Goal: Task Accomplishment & Management: Use online tool/utility

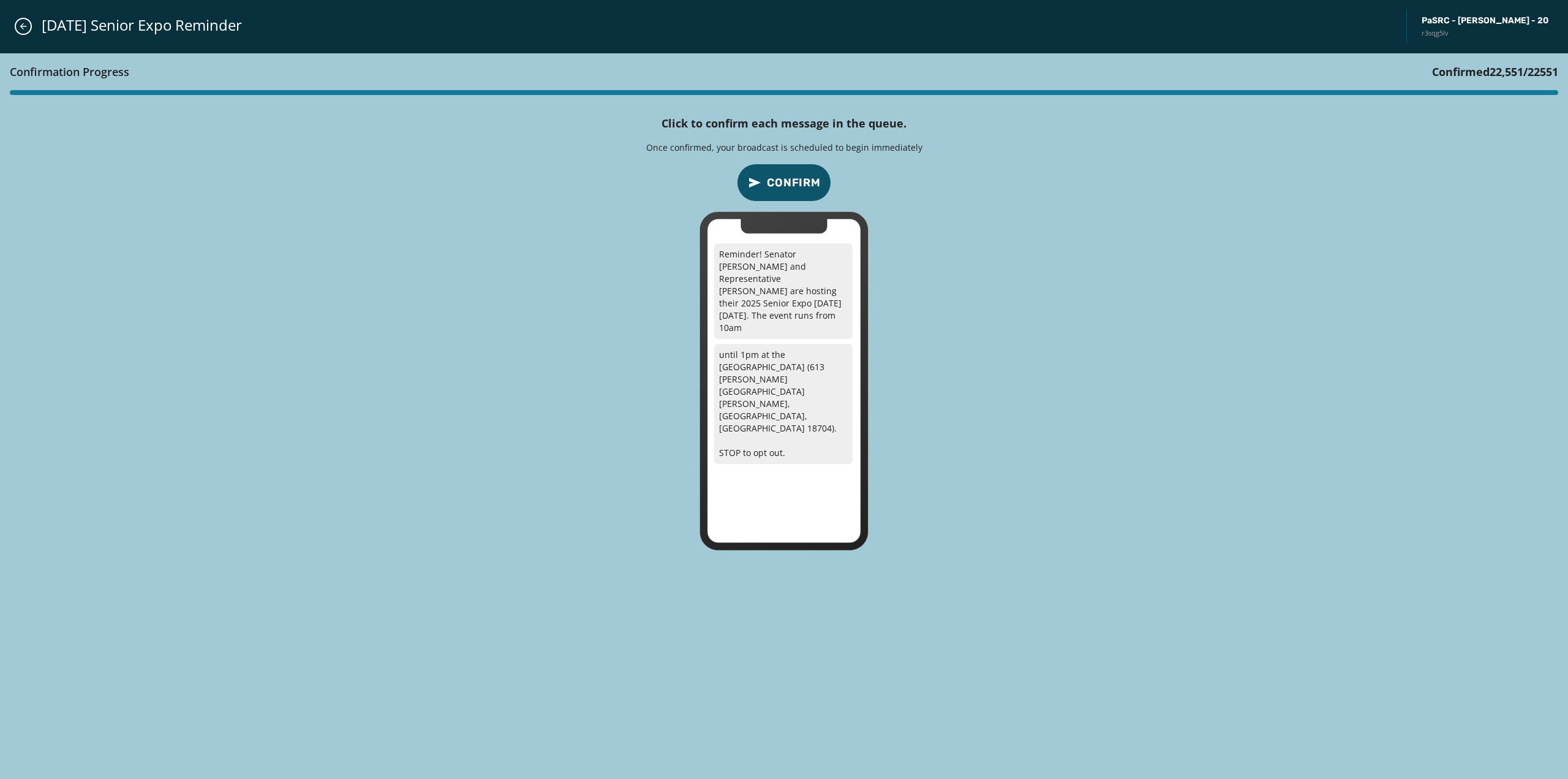
click at [583, 204] on div "Confirmation Progress Confirmed 22,551 / 22551 Click to confirm each message in…" at bounding box center [784, 416] width 1568 height 726
click at [26, 19] on button "Close admin drawer" at bounding box center [22, 26] width 17 height 17
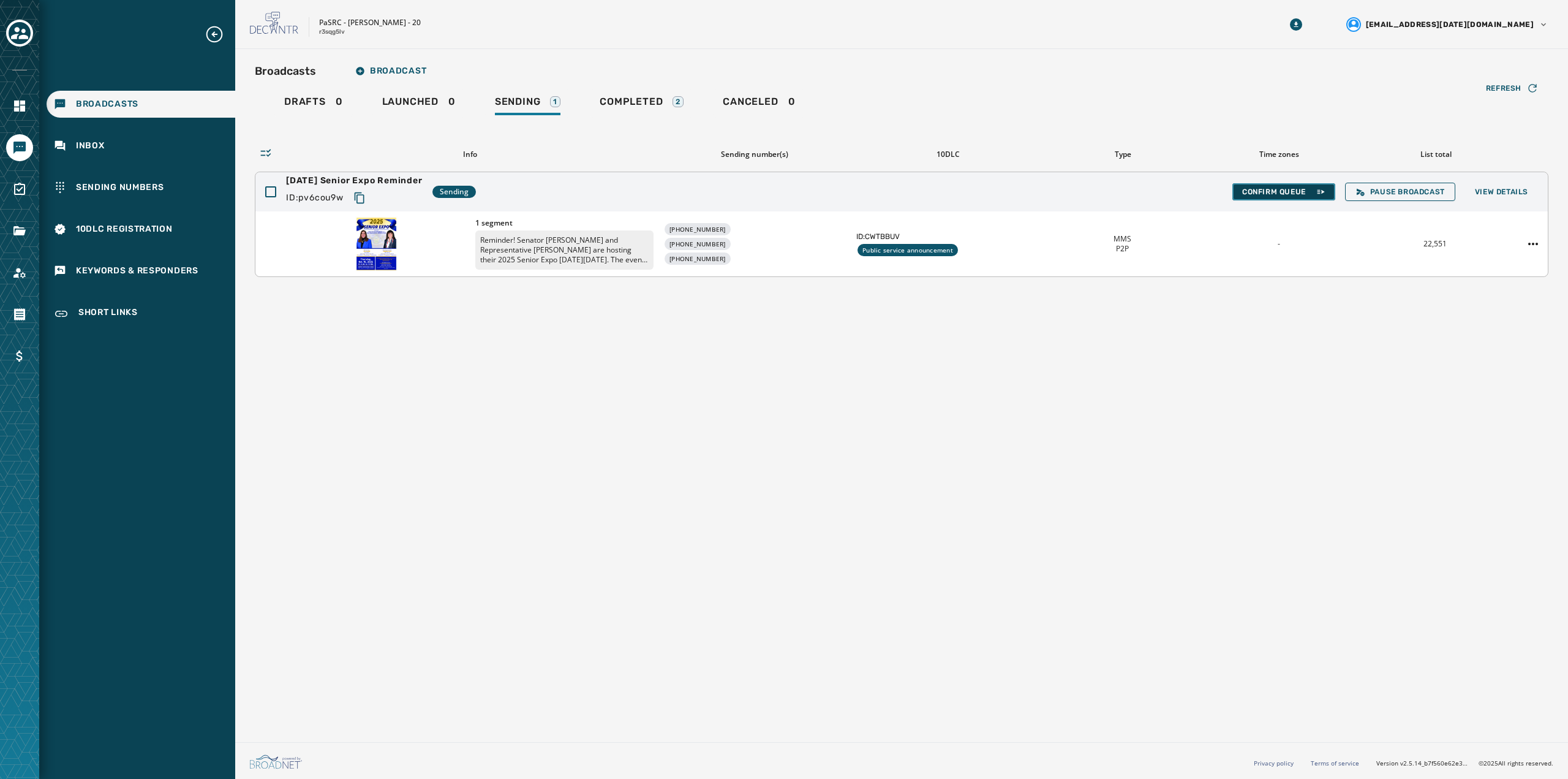
click at [1277, 195] on span "Confirm Queue" at bounding box center [1283, 192] width 83 height 10
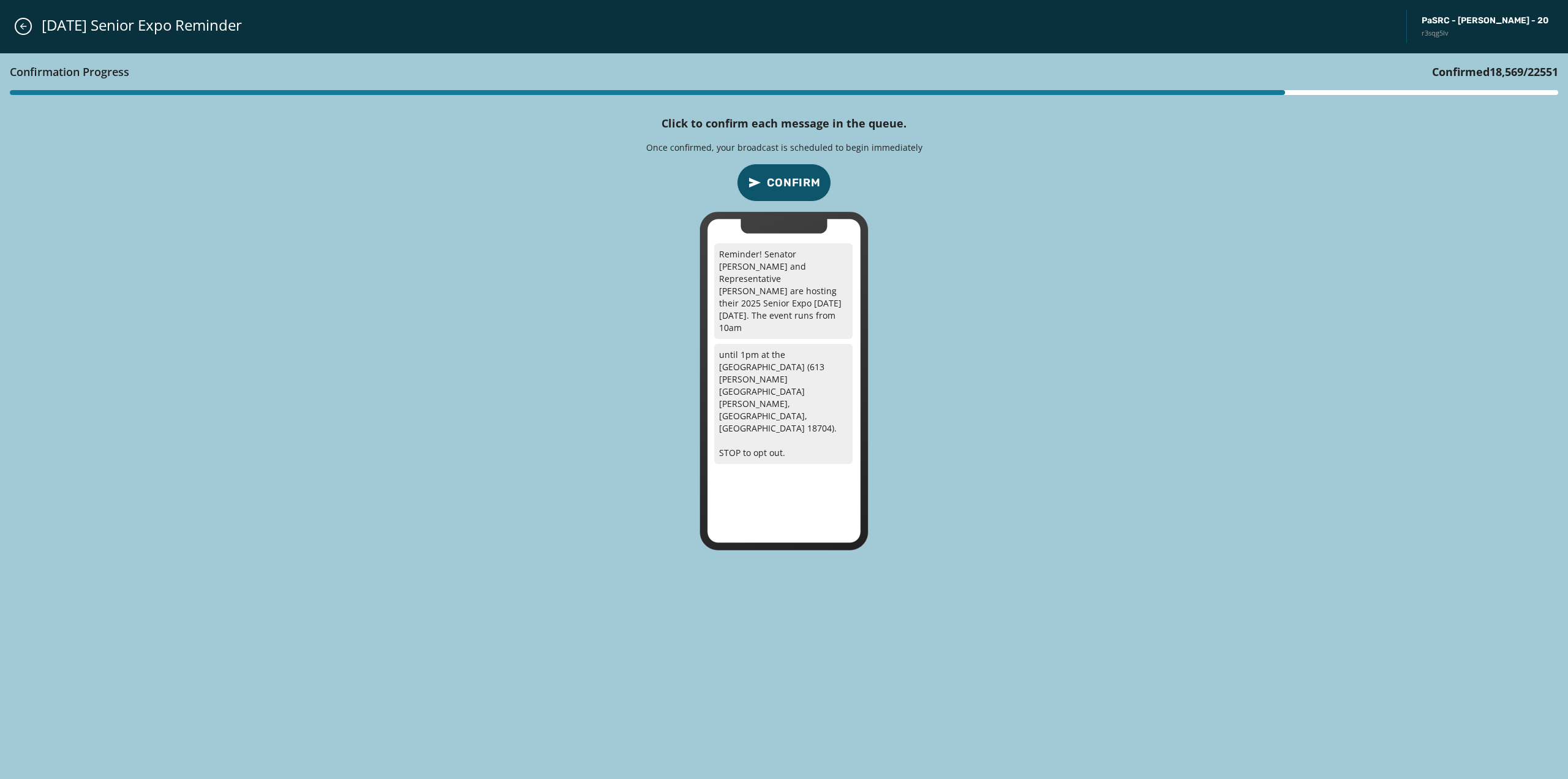
click at [779, 185] on span "Confirm" at bounding box center [794, 182] width 54 height 17
click at [17, 31] on button "Close admin drawer" at bounding box center [22, 26] width 17 height 17
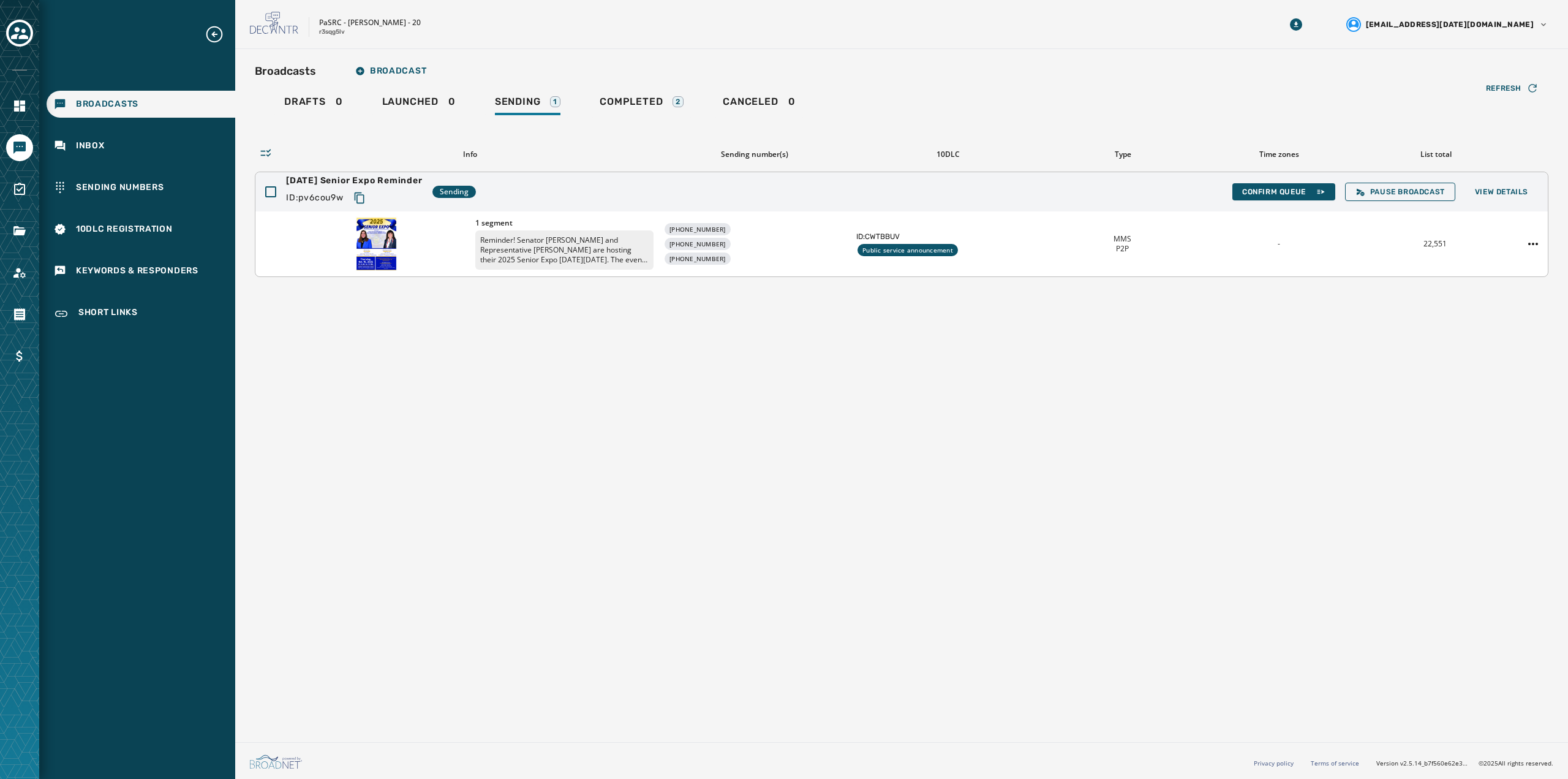
click at [734, 238] on div "[PHONE_NUMBER] [PHONE_NUMBER] [PHONE_NUMBER]" at bounding box center [754, 244] width 183 height 41
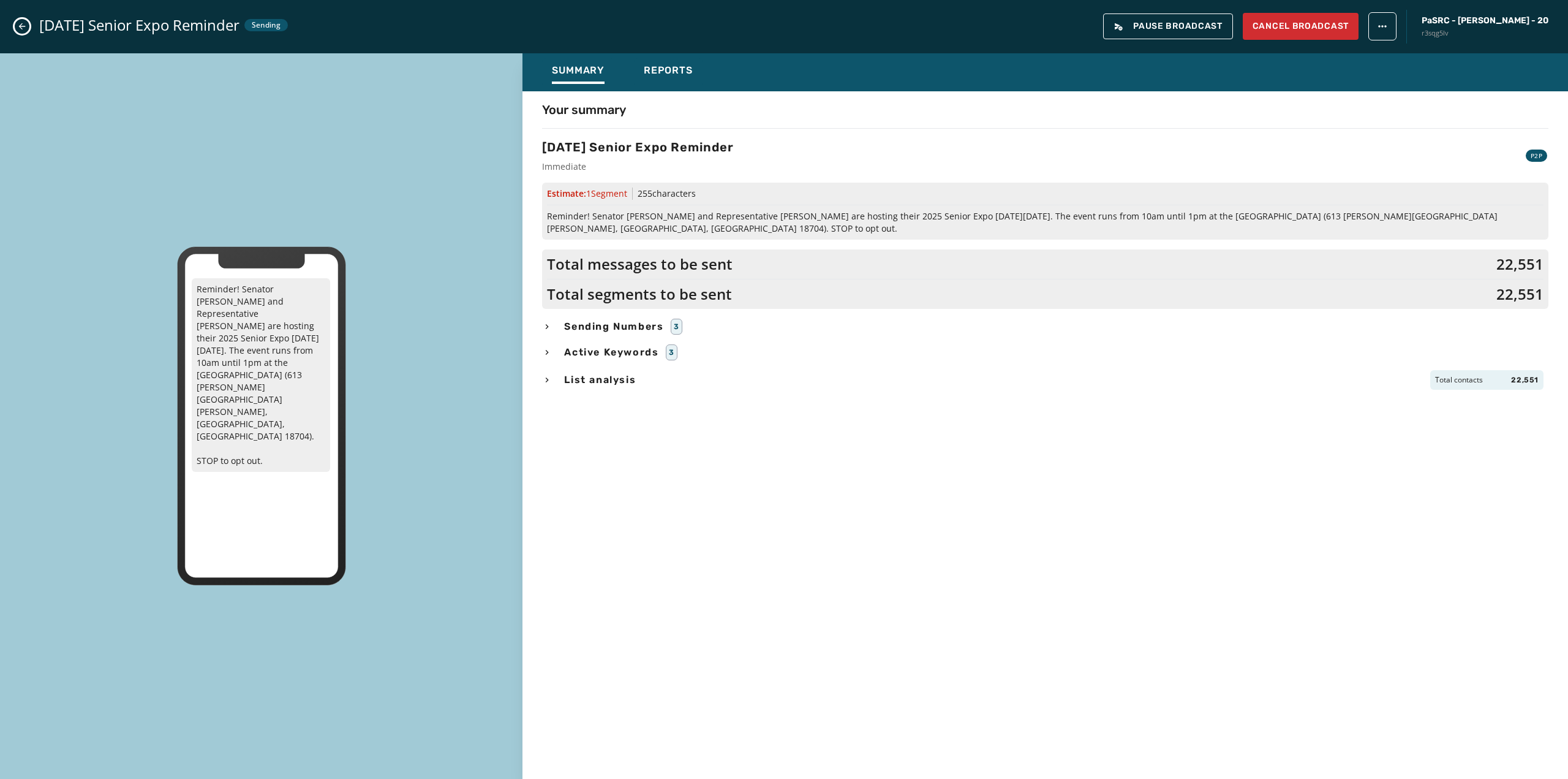
click at [24, 23] on icon "Close admin drawer" at bounding box center [22, 26] width 10 height 10
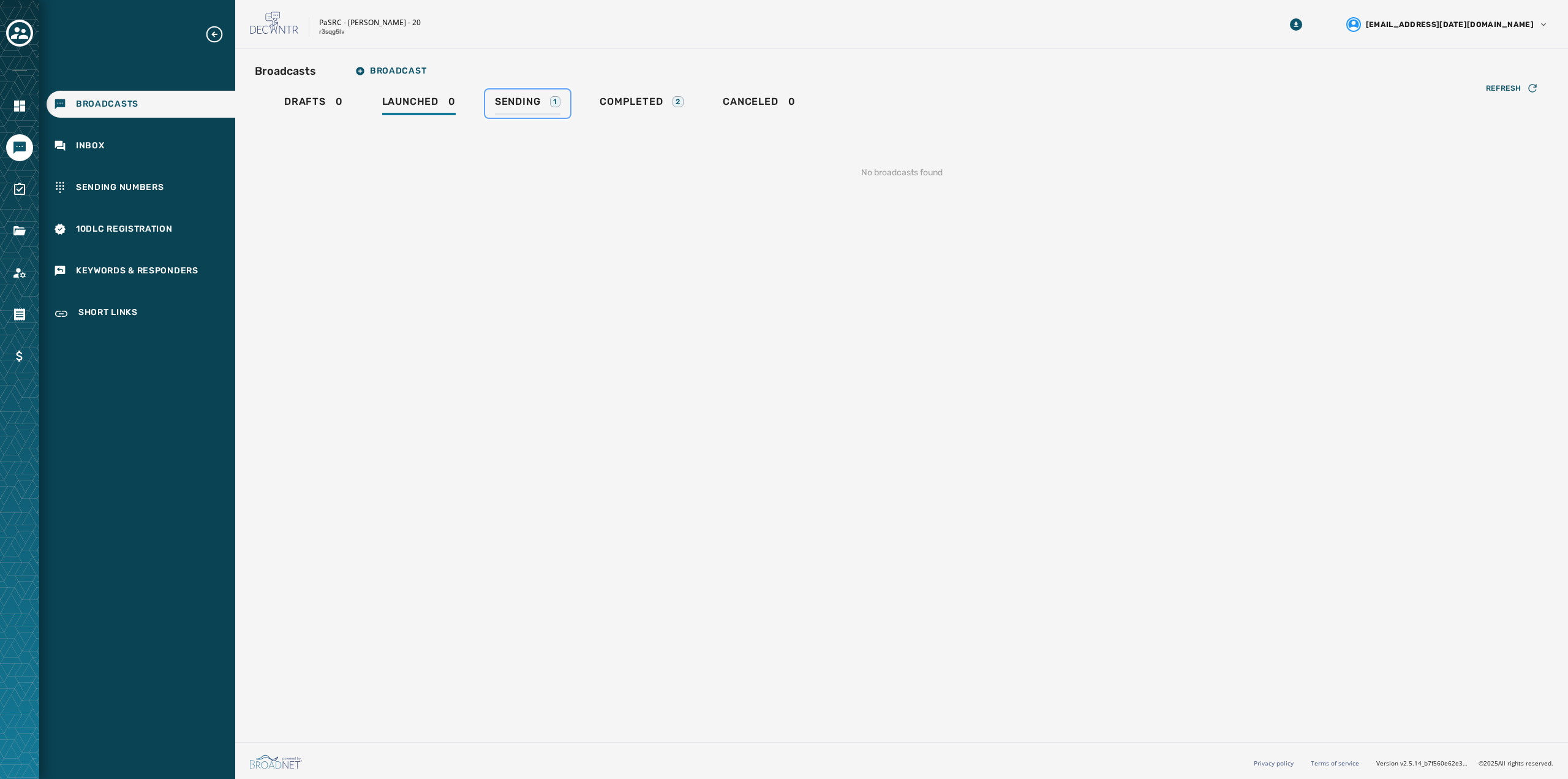
click at [516, 104] on span "Sending" at bounding box center [517, 102] width 46 height 13
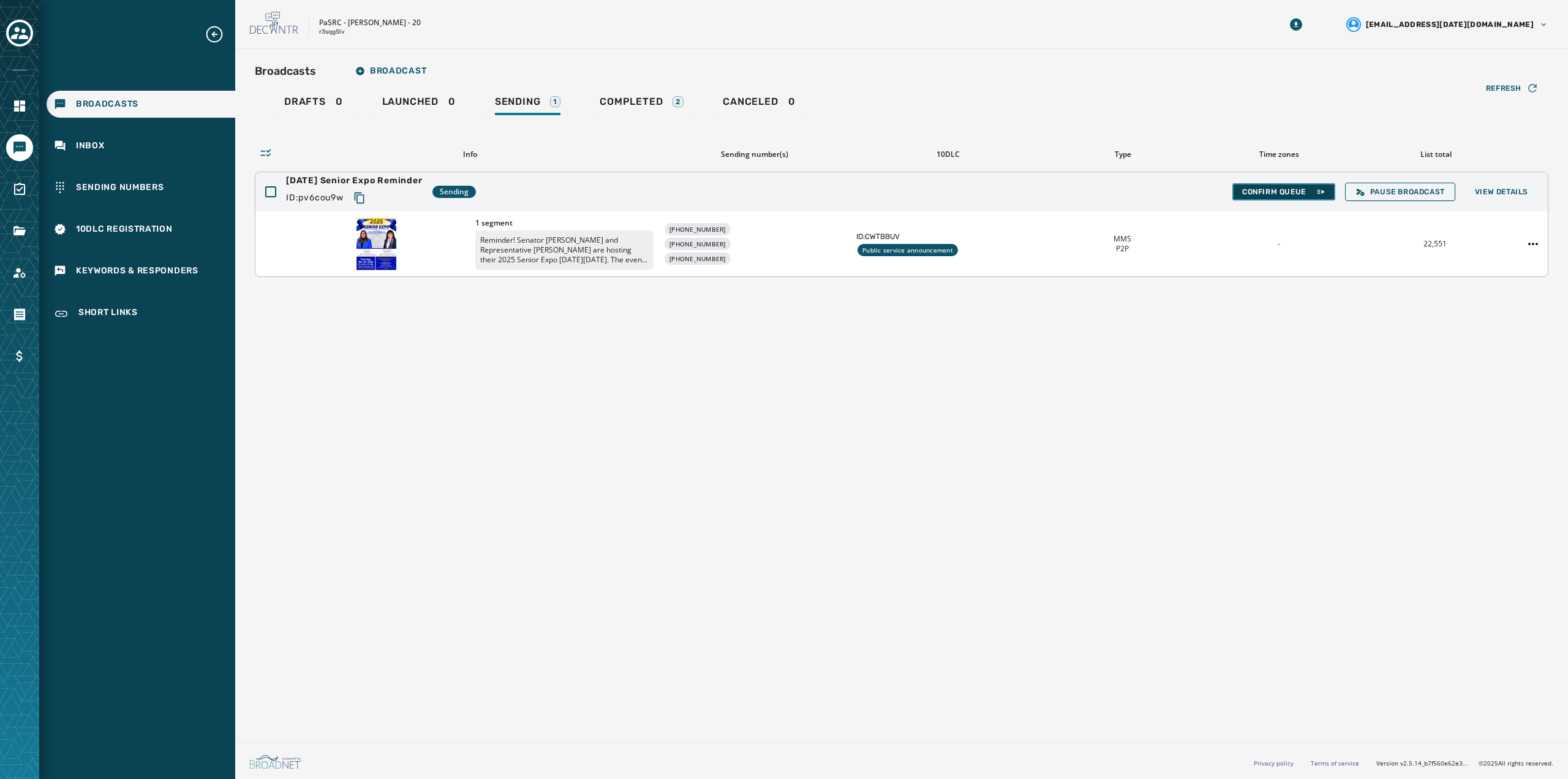
click at [1272, 196] on button "Confirm Queue" at bounding box center [1284, 191] width 103 height 17
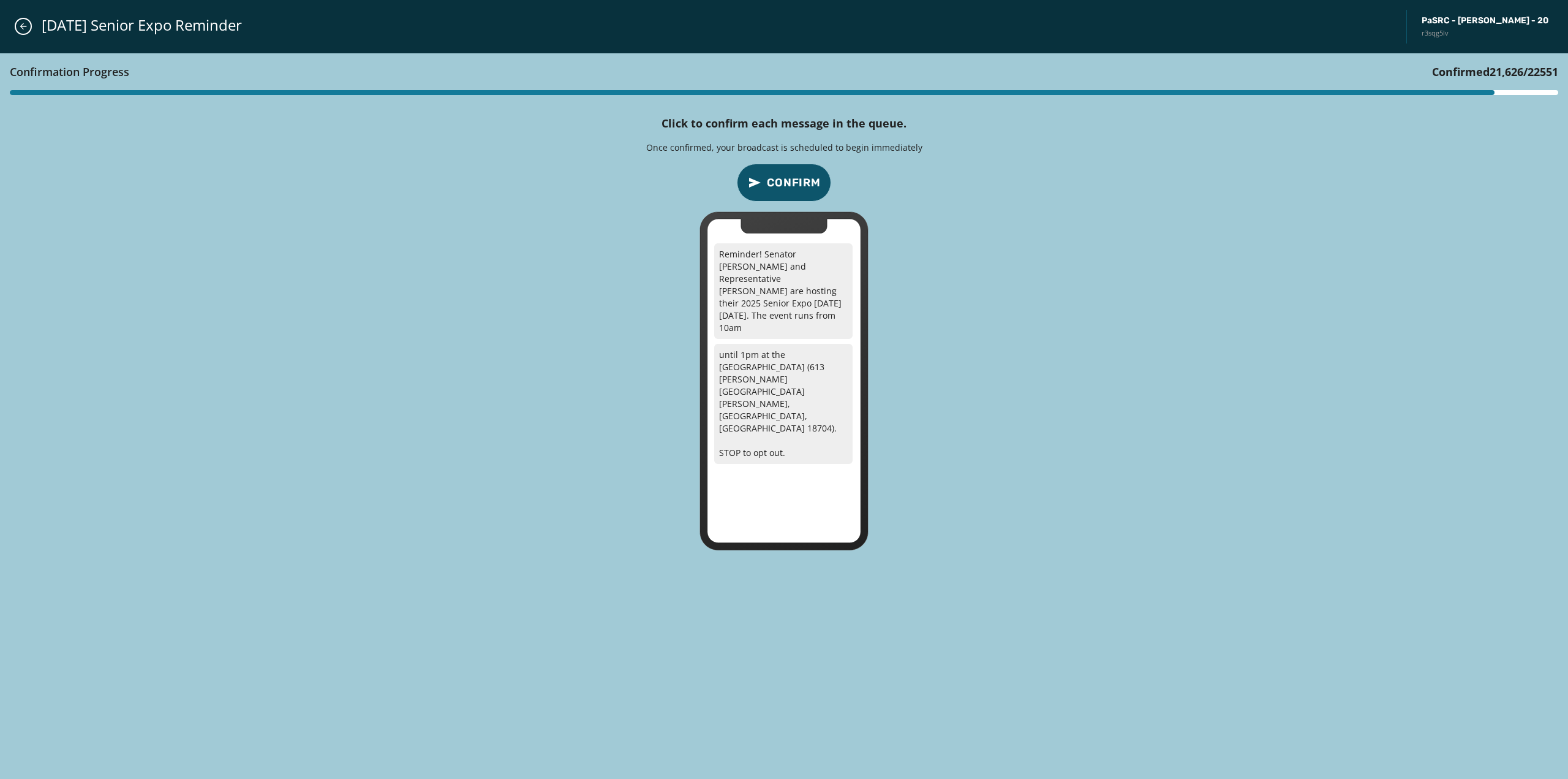
click at [806, 181] on span "Confirm" at bounding box center [794, 182] width 54 height 17
click at [594, 186] on div "Confirmation Progress Confirmed 22,551 / 22551 Click to confirm each message in…" at bounding box center [784, 416] width 1568 height 726
click at [79, 31] on span "[DATE] Senior Expo Reminder" at bounding box center [142, 25] width 201 height 20
click at [25, 28] on icon "Close admin drawer" at bounding box center [23, 26] width 10 height 10
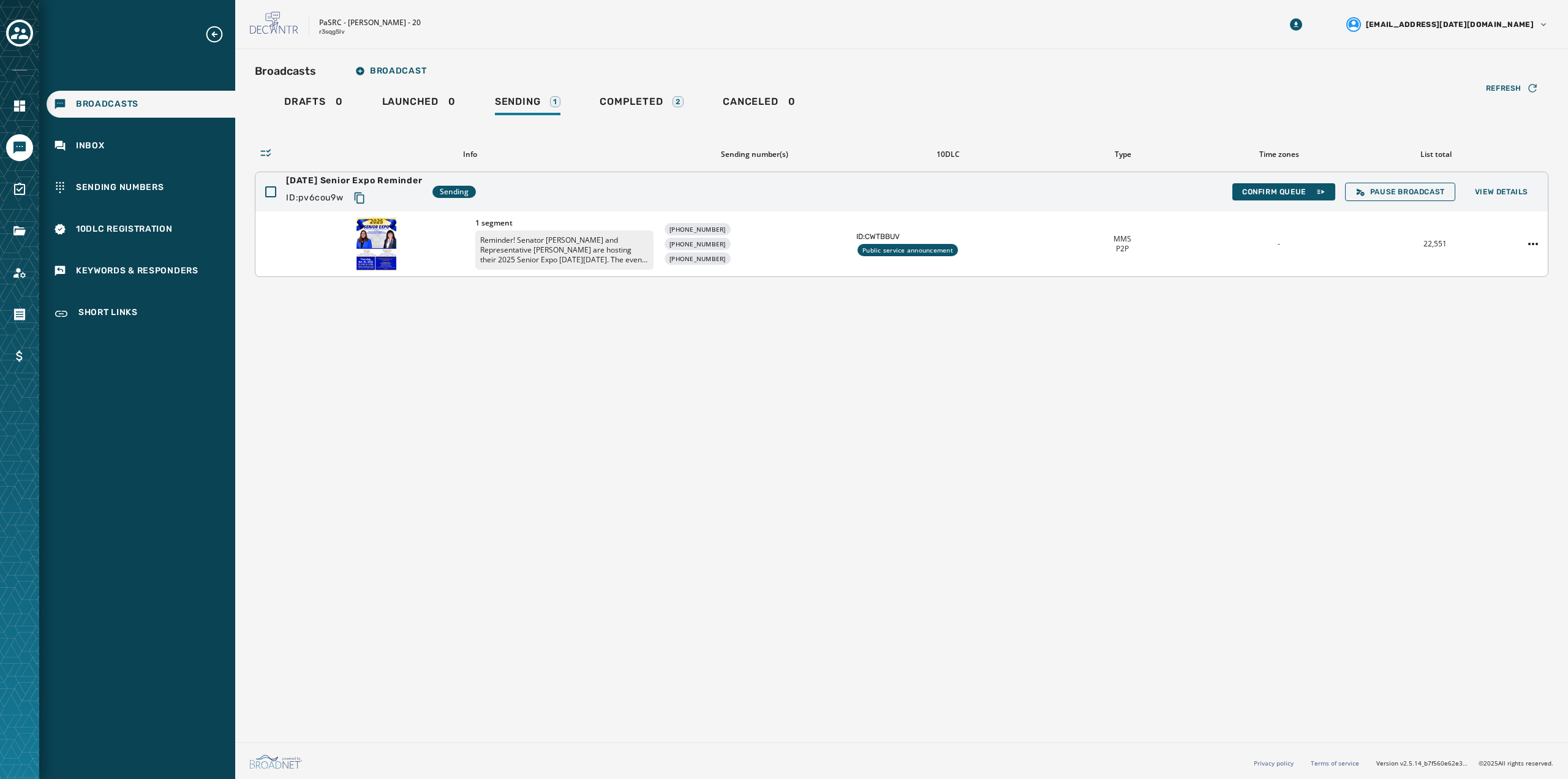
click at [760, 259] on div "[PHONE_NUMBER] [PHONE_NUMBER] [PHONE_NUMBER]" at bounding box center [754, 244] width 183 height 41
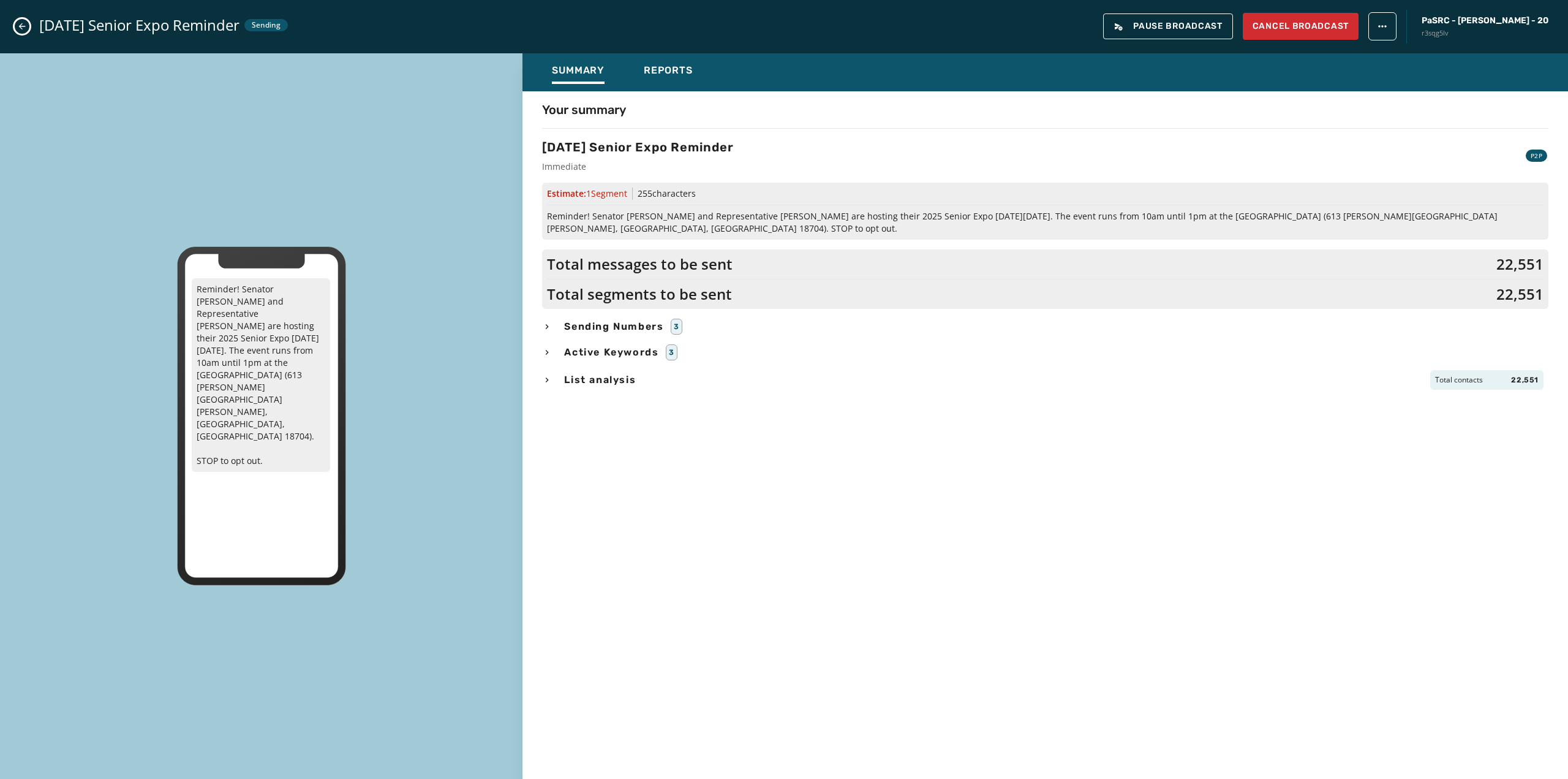
click at [16, 26] on button "Close admin drawer" at bounding box center [22, 26] width 14 height 14
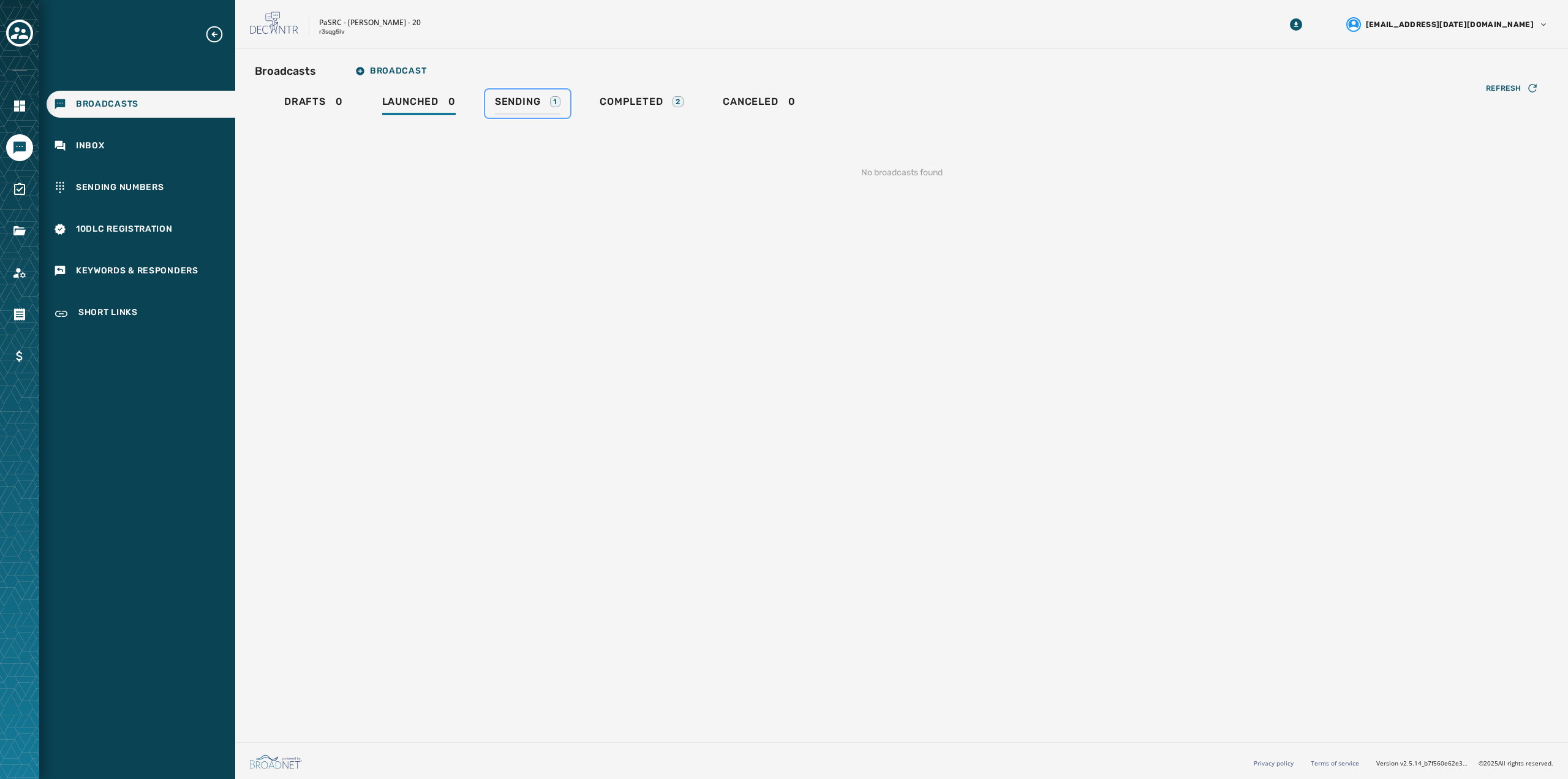
click at [516, 93] on link "Sending 1" at bounding box center [527, 103] width 85 height 28
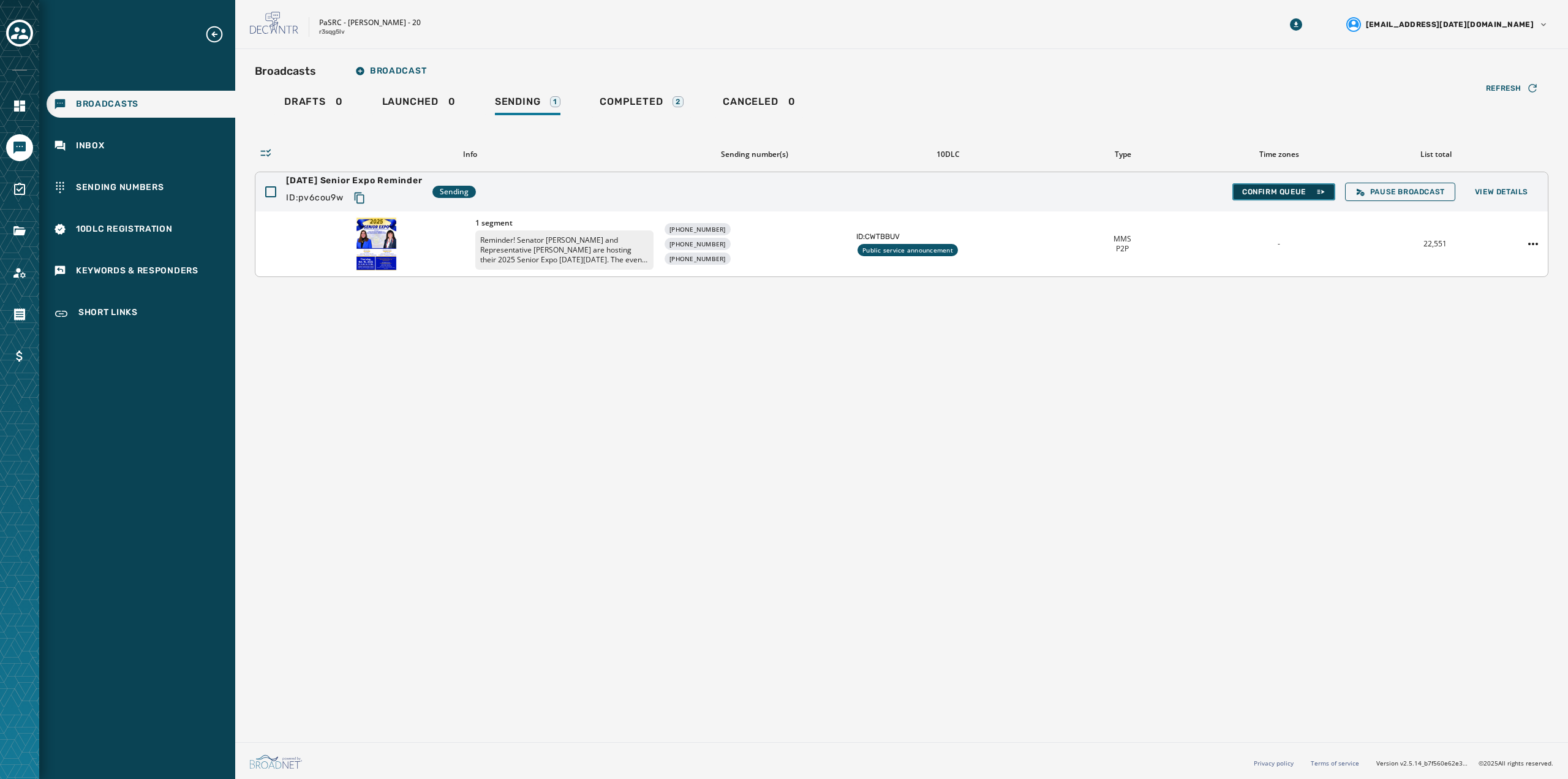
click at [1270, 195] on span "Confirm Queue" at bounding box center [1283, 192] width 83 height 10
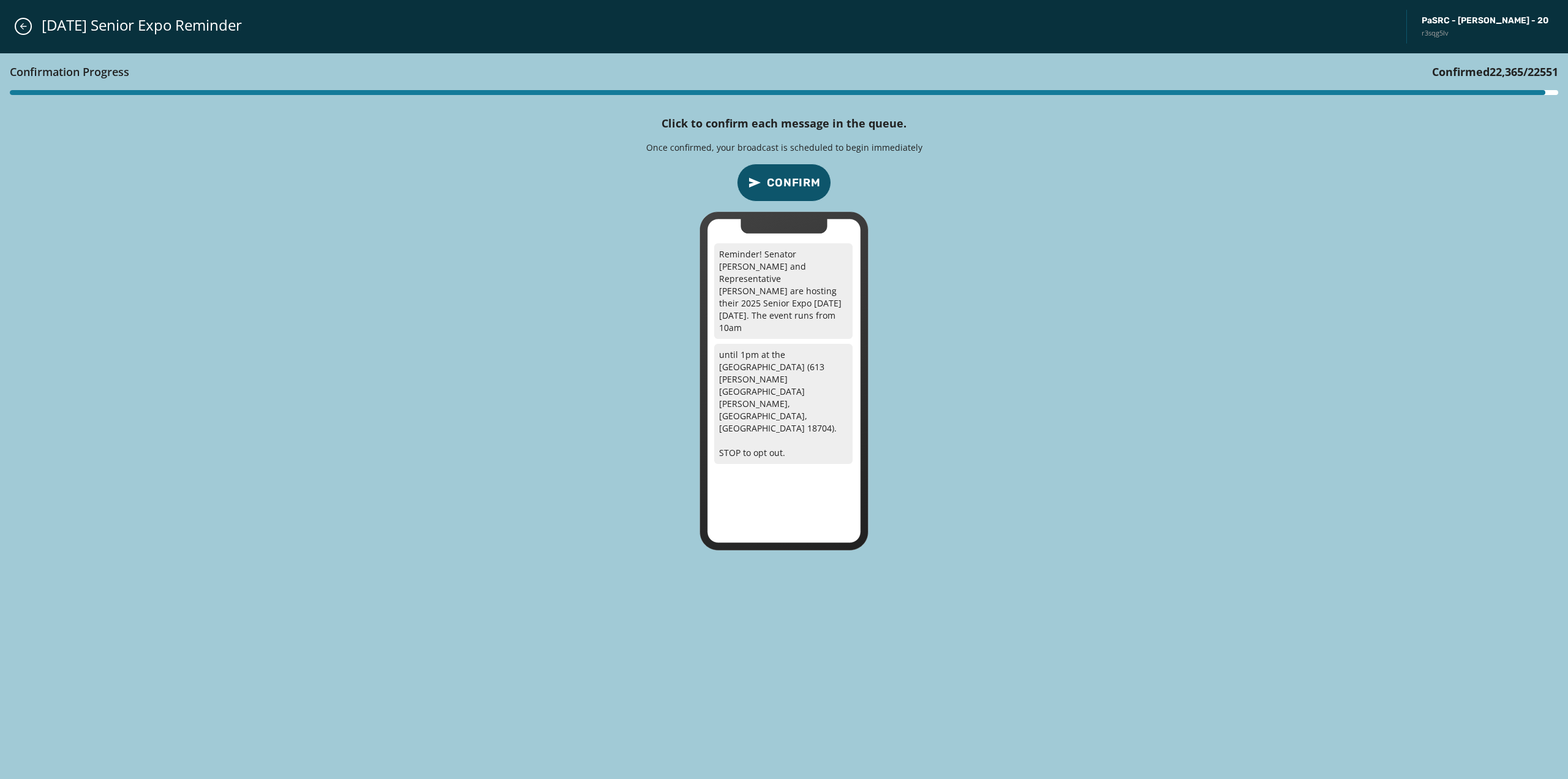
click at [806, 185] on span "Confirm" at bounding box center [794, 182] width 54 height 17
drag, startPoint x: 774, startPoint y: 207, endPoint x: 773, endPoint y: 213, distance: 6.1
click at [773, 208] on div "Confirmation Progress Confirmed 22,551 / 22551 Click to confirm each message in…" at bounding box center [784, 416] width 1568 height 726
click at [20, 28] on icon "Close admin drawer" at bounding box center [23, 26] width 10 height 10
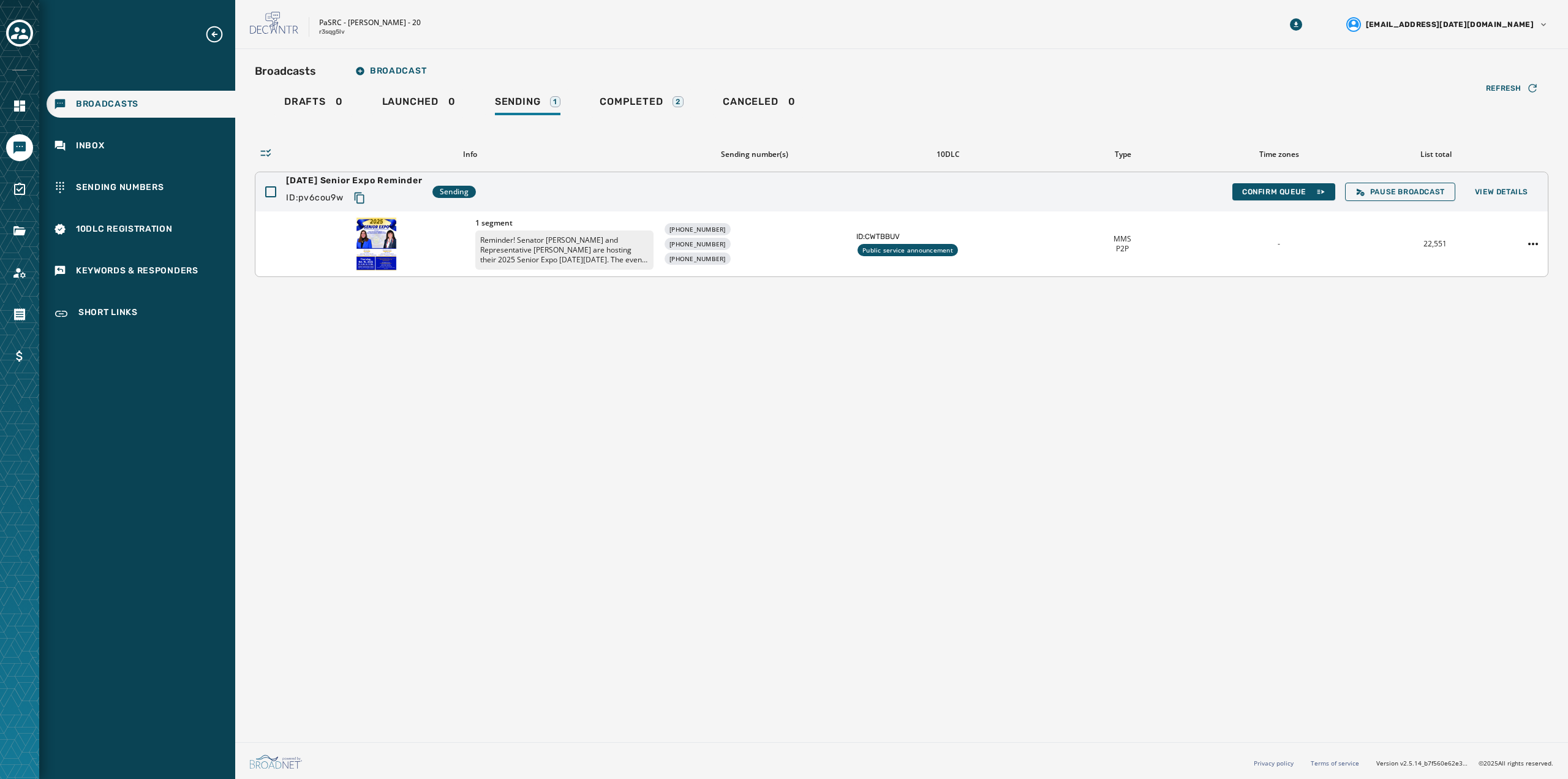
click at [785, 245] on div "[PHONE_NUMBER] [PHONE_NUMBER] [PHONE_NUMBER]" at bounding box center [754, 244] width 183 height 41
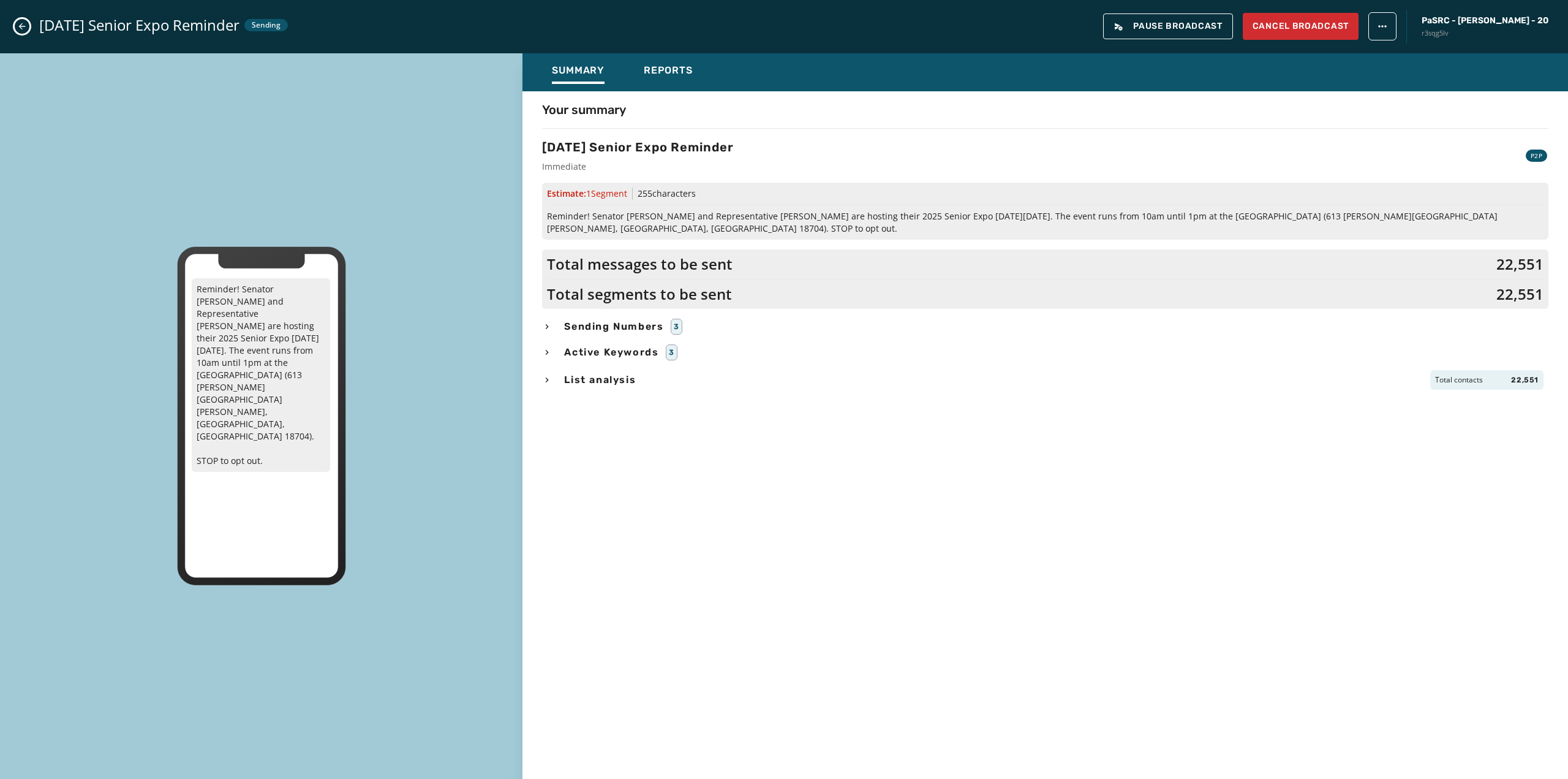
click at [28, 20] on div "[DATE] Senior Expo Reminder Sending Pause Broadcast Cancel Broadcast PaSRC - [P…" at bounding box center [784, 26] width 1568 height 53
click at [23, 30] on icon "Close admin drawer" at bounding box center [22, 26] width 10 height 10
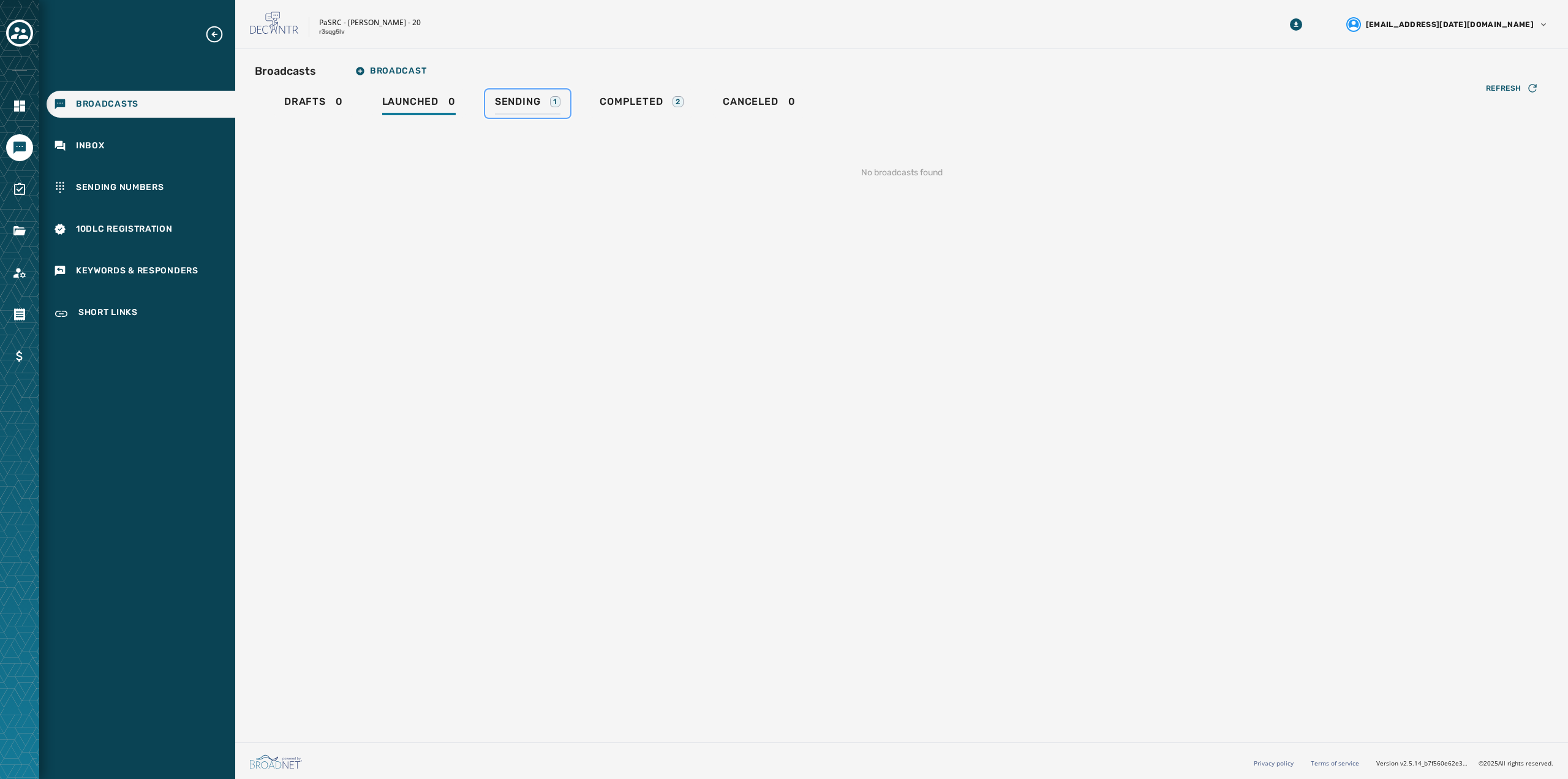
click at [545, 104] on div "Sending 1" at bounding box center [527, 106] width 65 height 20
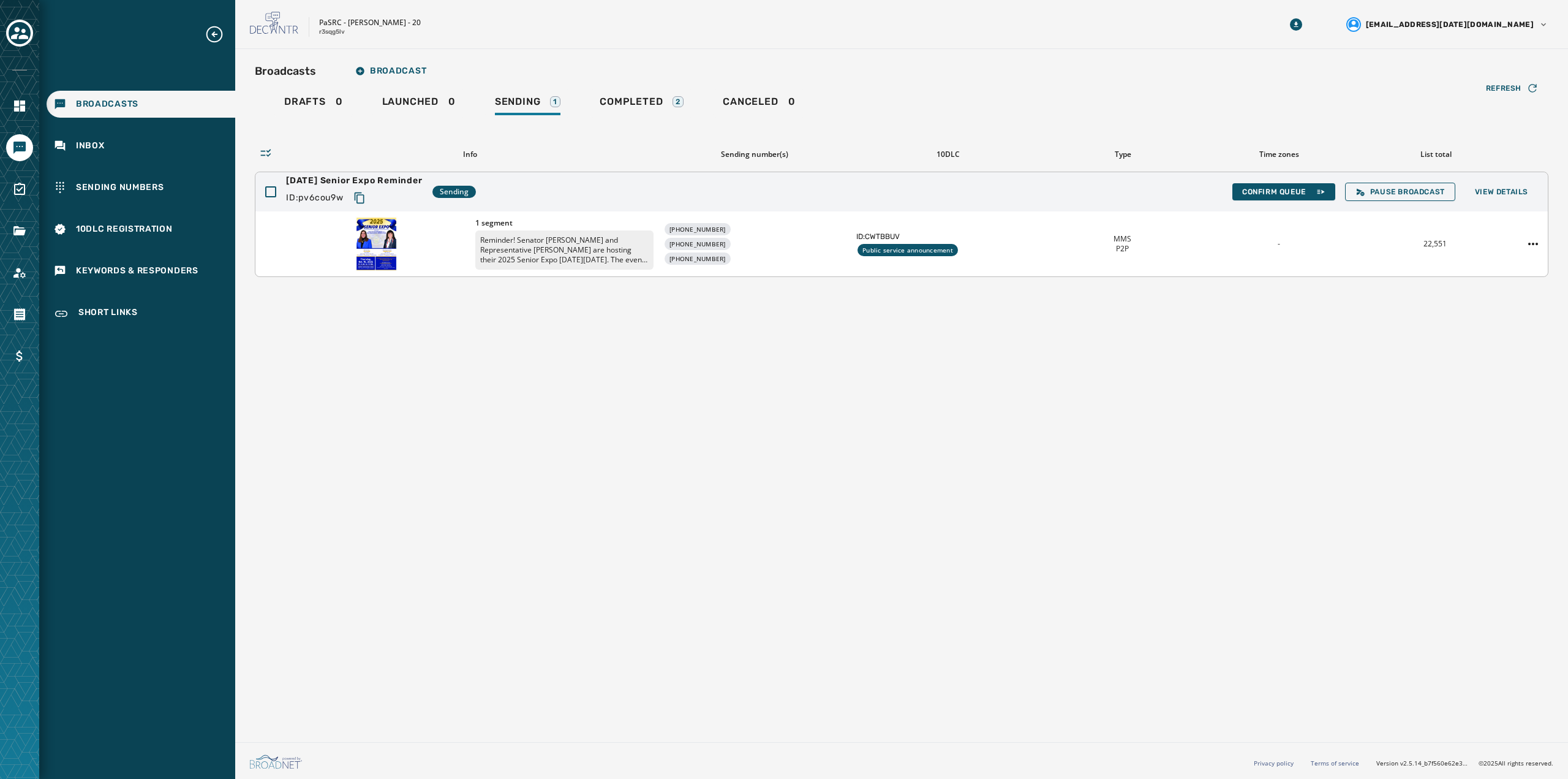
click at [786, 238] on div "+1 570 276-0026 +1 570 276-0279 +1 570 276-0282" at bounding box center [754, 244] width 183 height 41
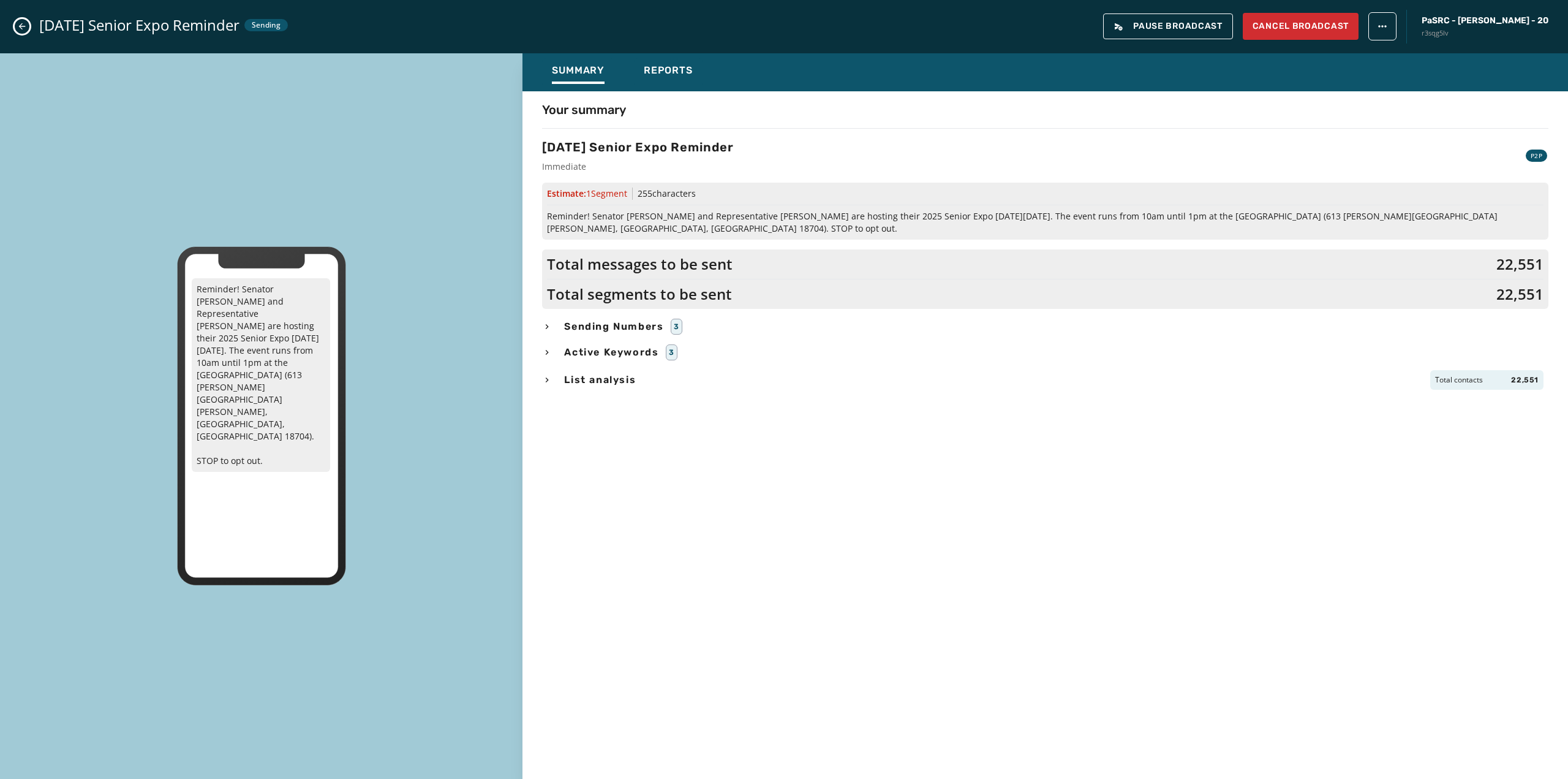
click at [28, 24] on button "Close admin drawer" at bounding box center [22, 26] width 14 height 14
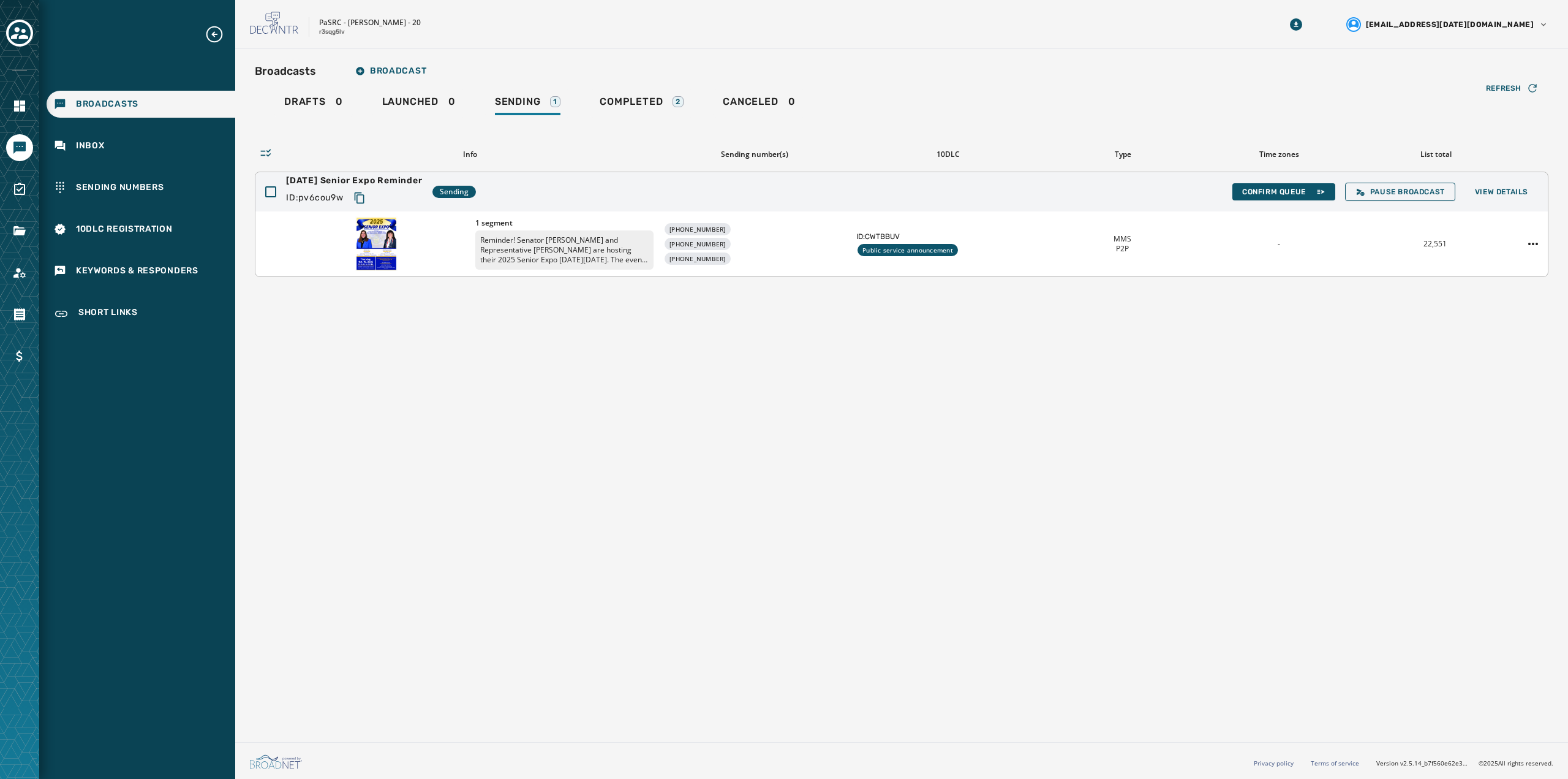
click at [1270, 205] on div "10.14.25 Senior Expo Reminder ID: pv6cou9w Sending Confirm Queue Pause Broadcas…" at bounding box center [901, 192] width 1293 height 39
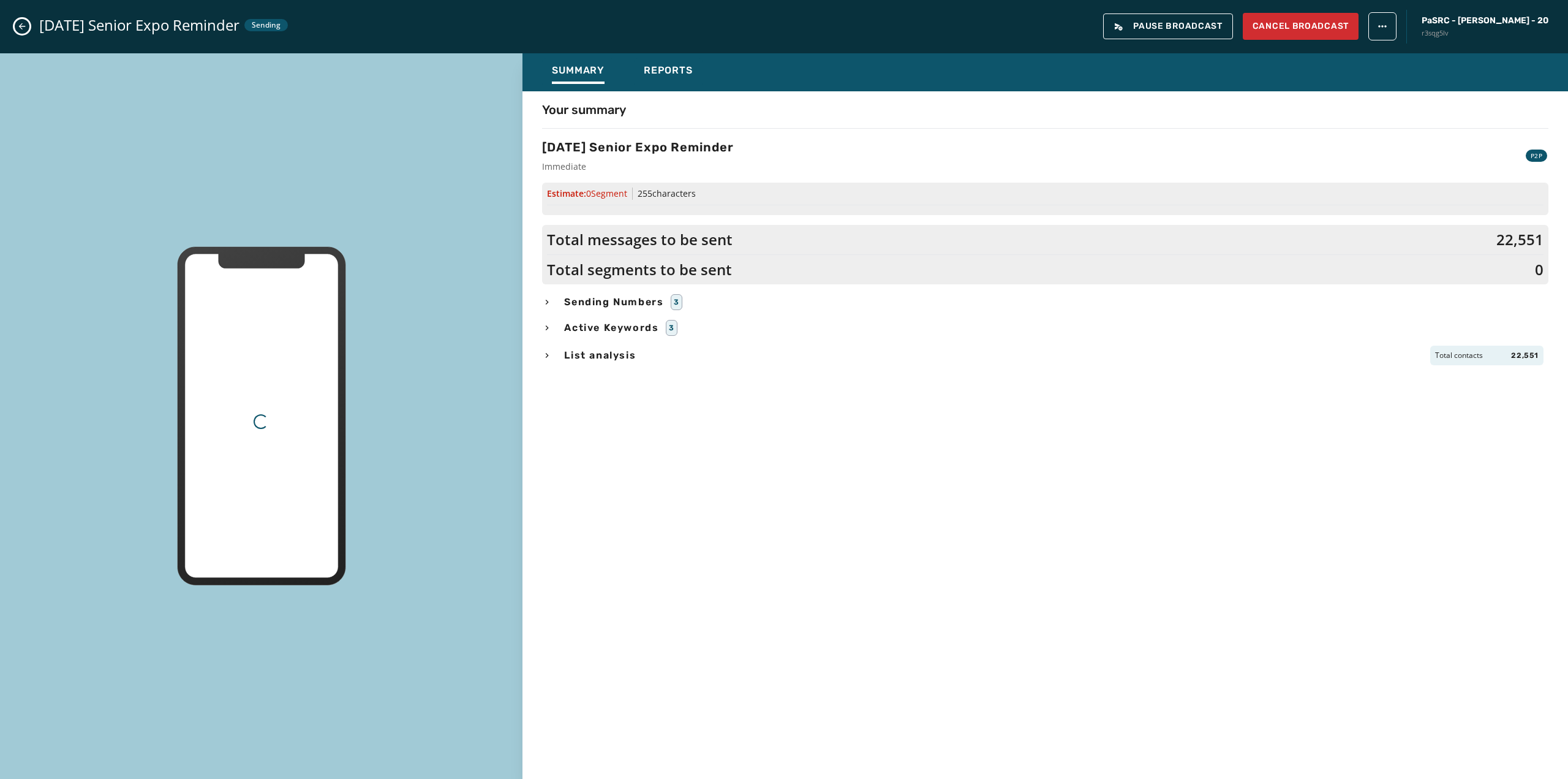
click at [1270, 195] on div "Broadcasts Broadcast Drafts 0 Launched 0 Sending 1 Completed 2 Canceled 0 Refre…" at bounding box center [901, 168] width 1294 height 218
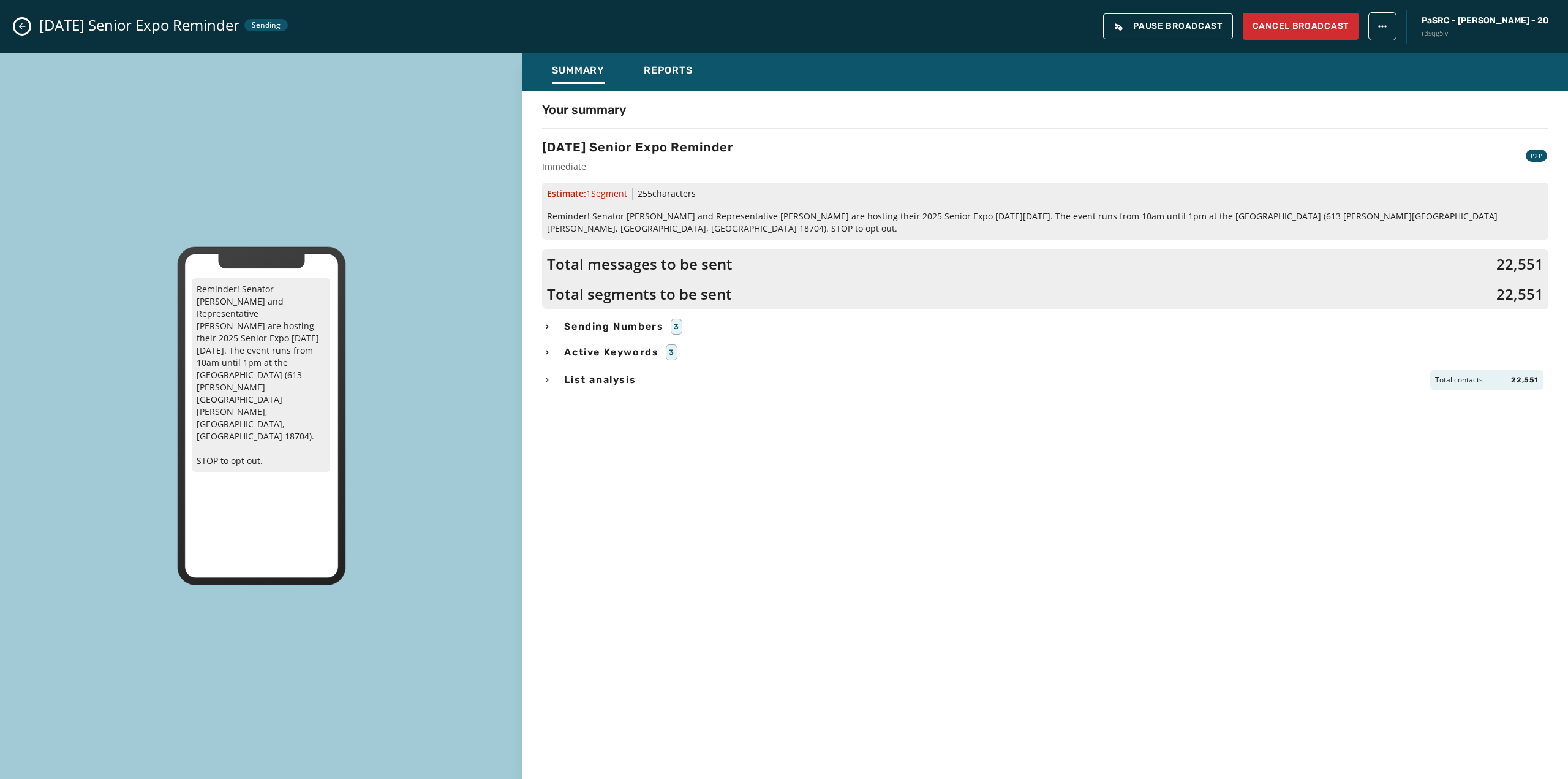
click at [24, 24] on icon "Close admin drawer" at bounding box center [22, 26] width 10 height 10
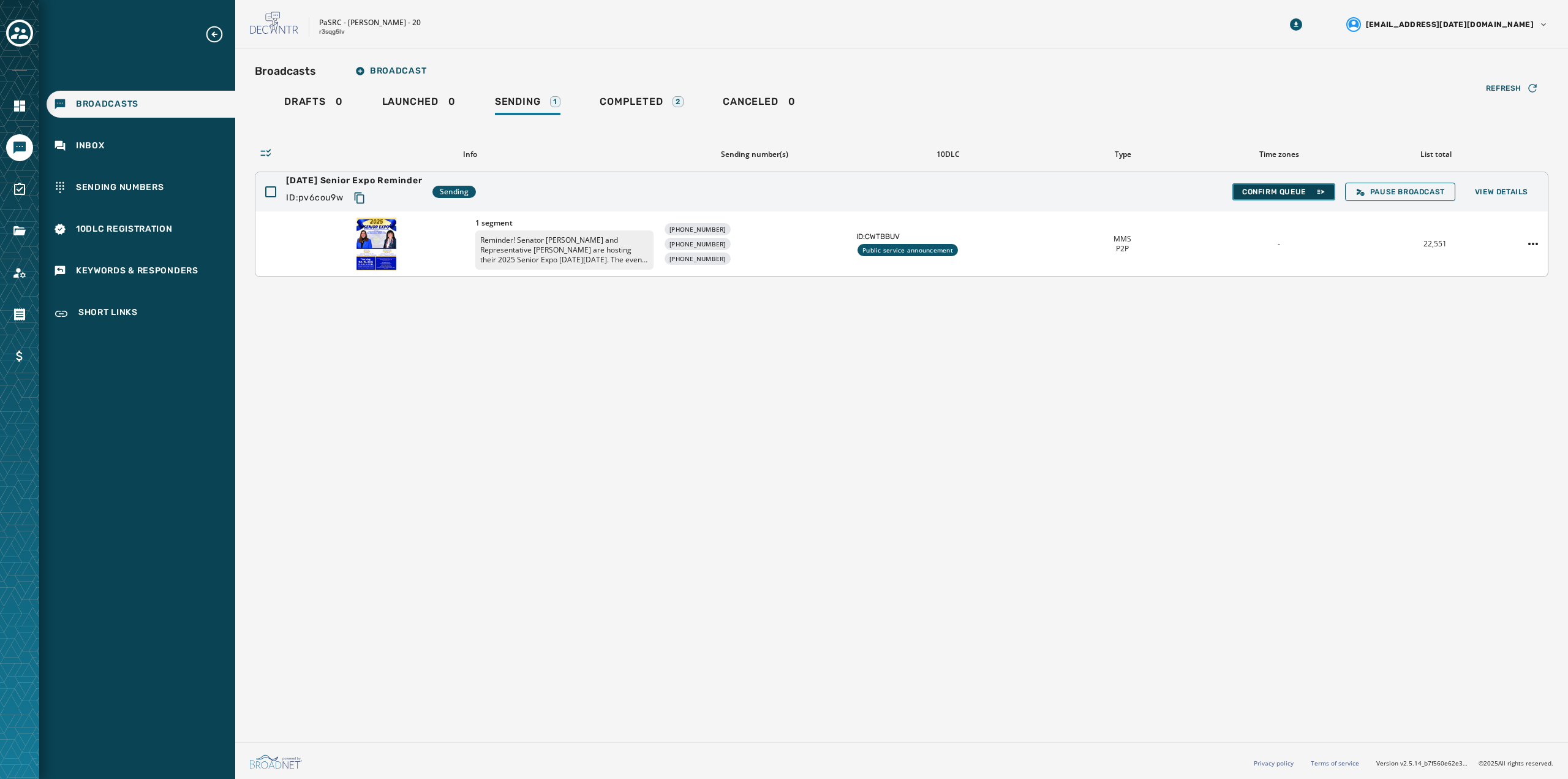
click at [1246, 192] on span "Confirm Queue" at bounding box center [1283, 192] width 83 height 10
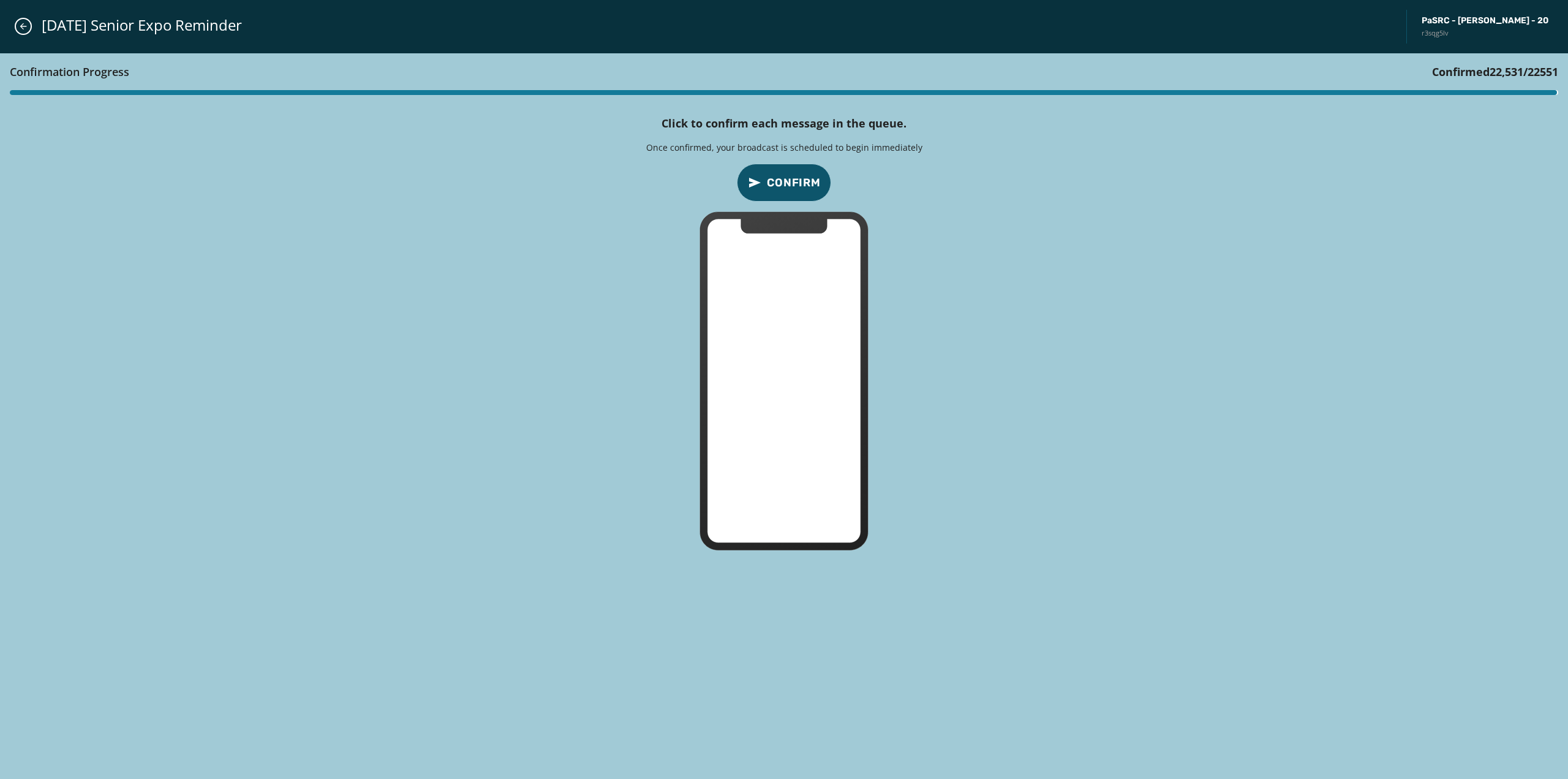
click at [783, 186] on span "Confirm" at bounding box center [794, 182] width 54 height 17
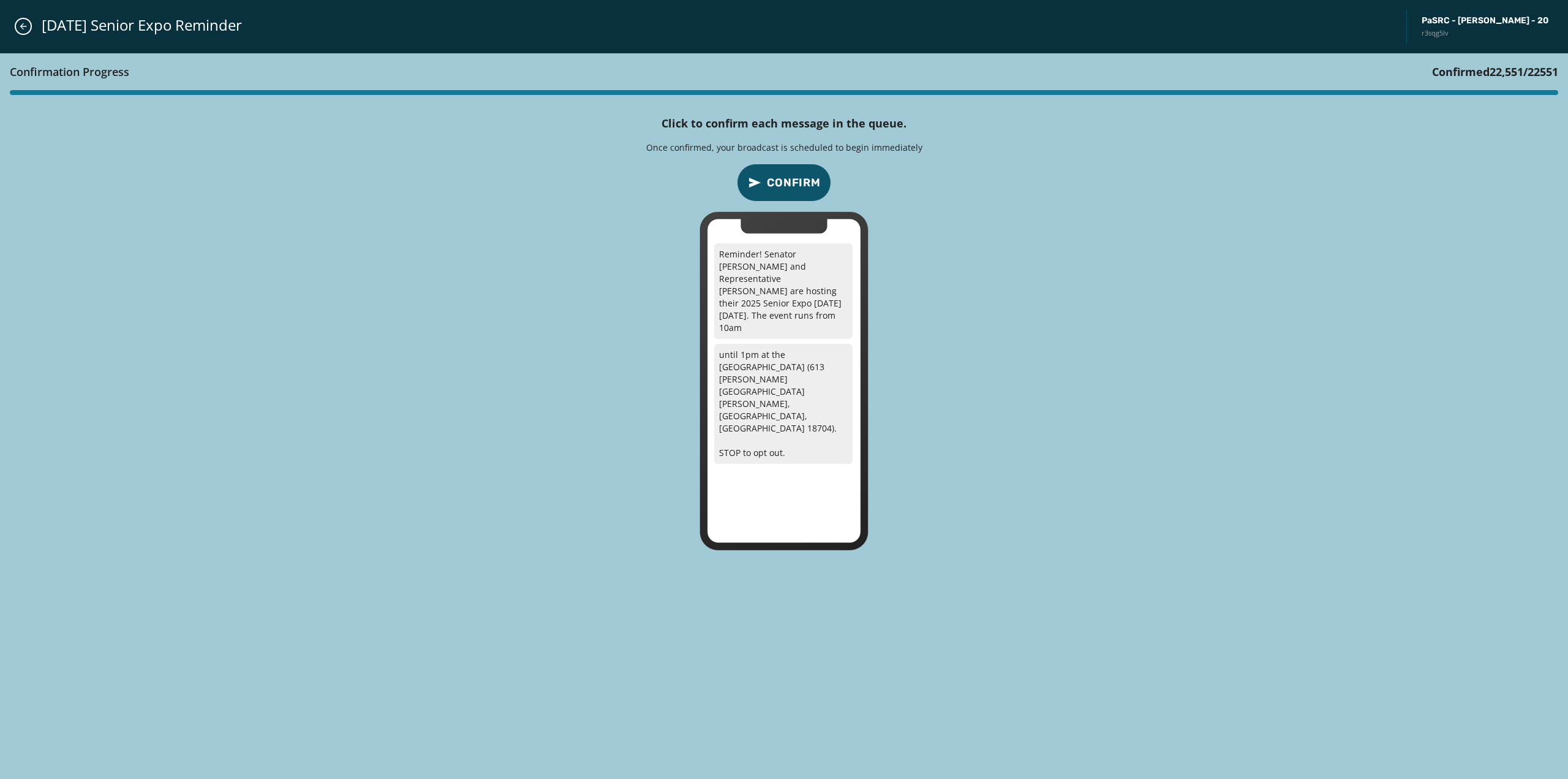
click at [791, 186] on span "Confirm" at bounding box center [794, 182] width 54 height 17
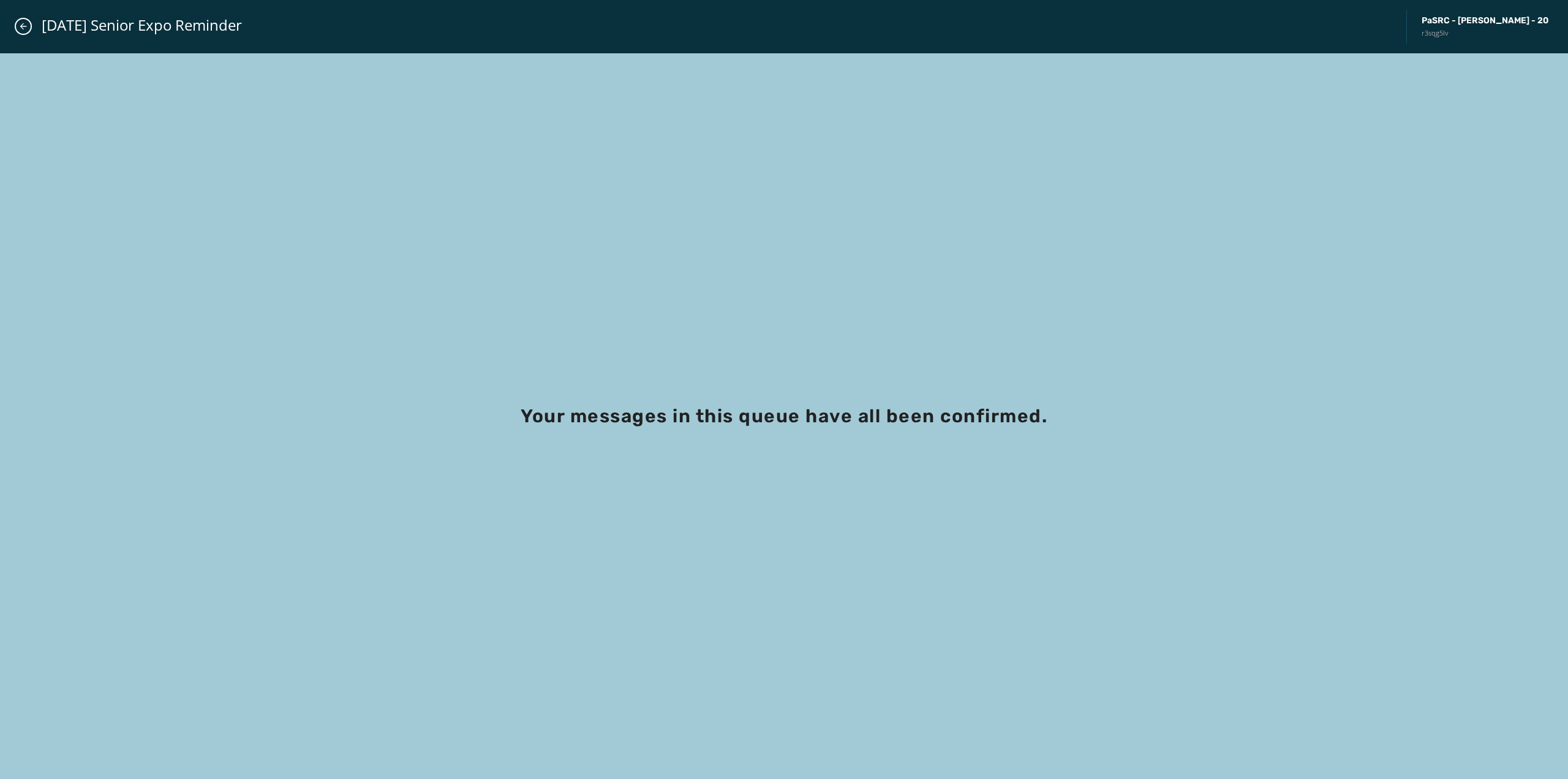
click at [791, 186] on div "Your messages in this queue have all been confirmed." at bounding box center [784, 416] width 1568 height 726
click at [784, 238] on div "Your messages in this queue have all been confirmed." at bounding box center [784, 416] width 1568 height 726
click at [26, 20] on button "Close admin drawer" at bounding box center [22, 26] width 17 height 17
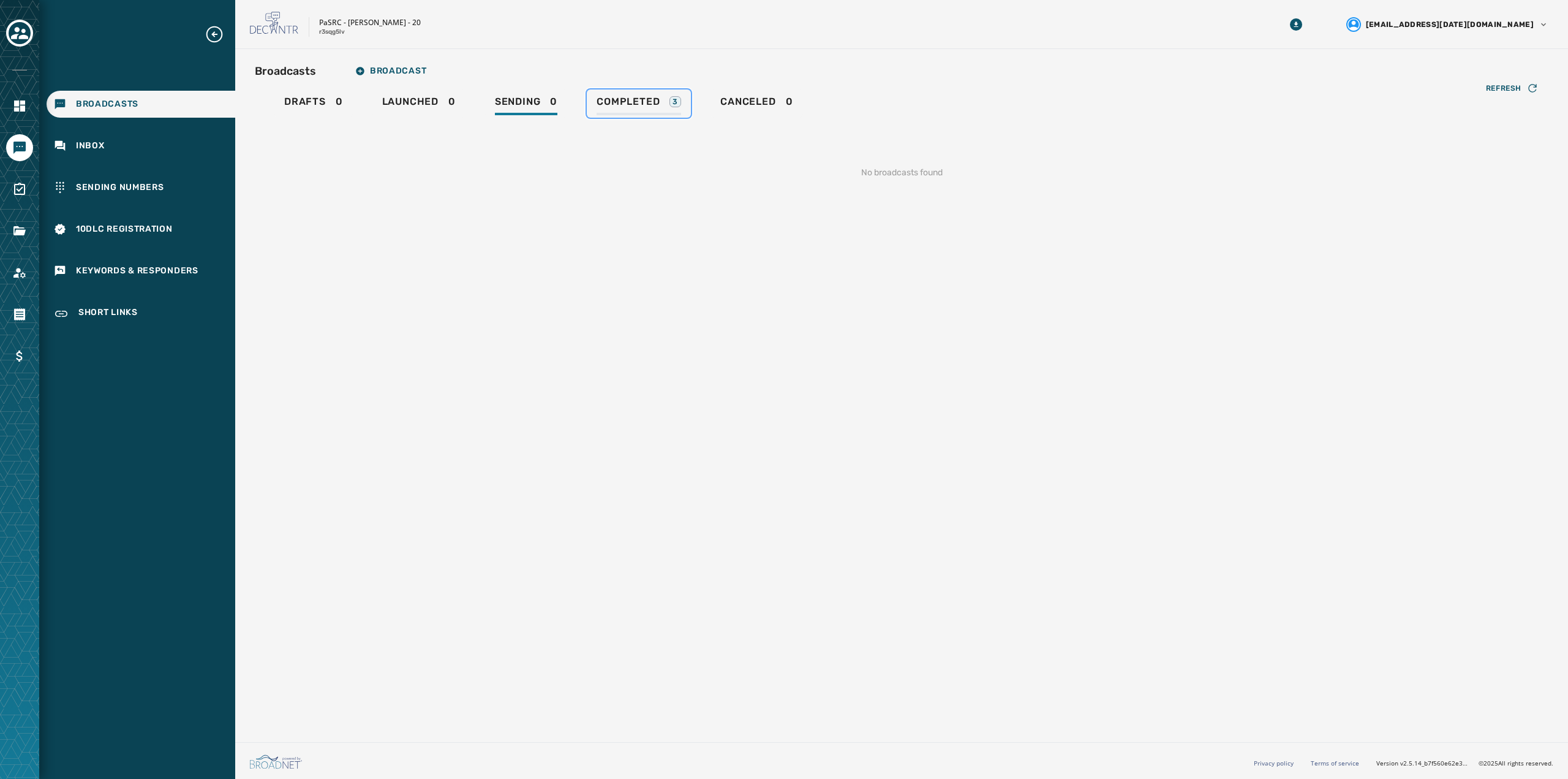
click at [629, 103] on span "Completed" at bounding box center [628, 102] width 63 height 13
